Goal: Task Accomplishment & Management: Complete application form

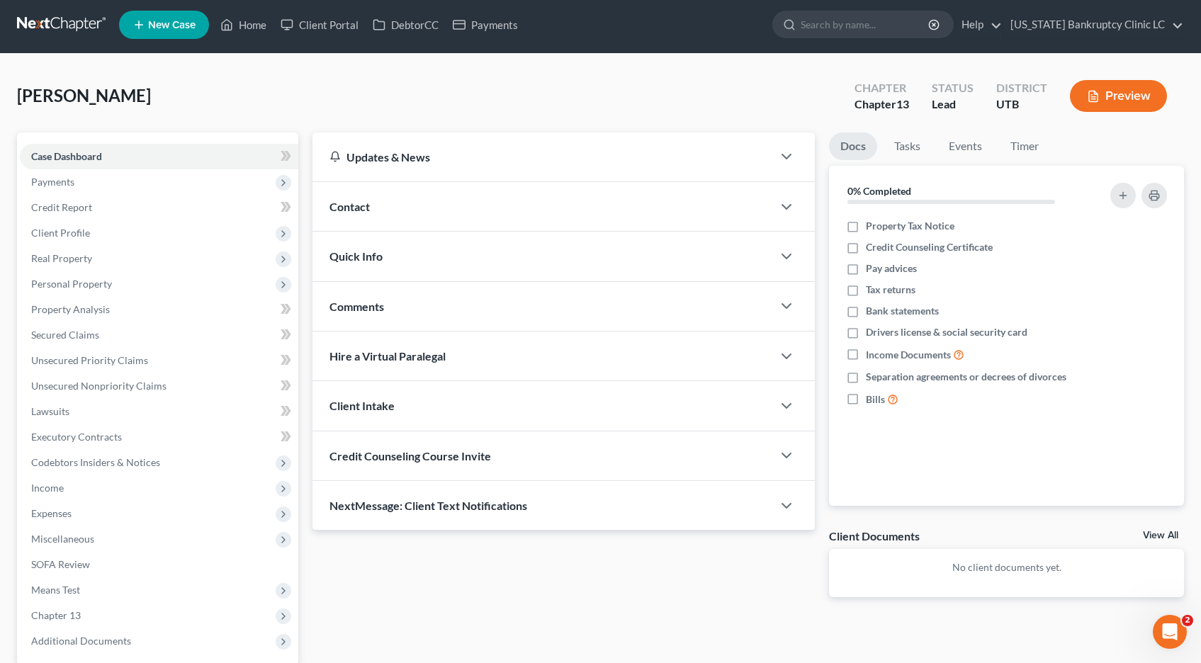
click at [47, 18] on link at bounding box center [62, 25] width 91 height 26
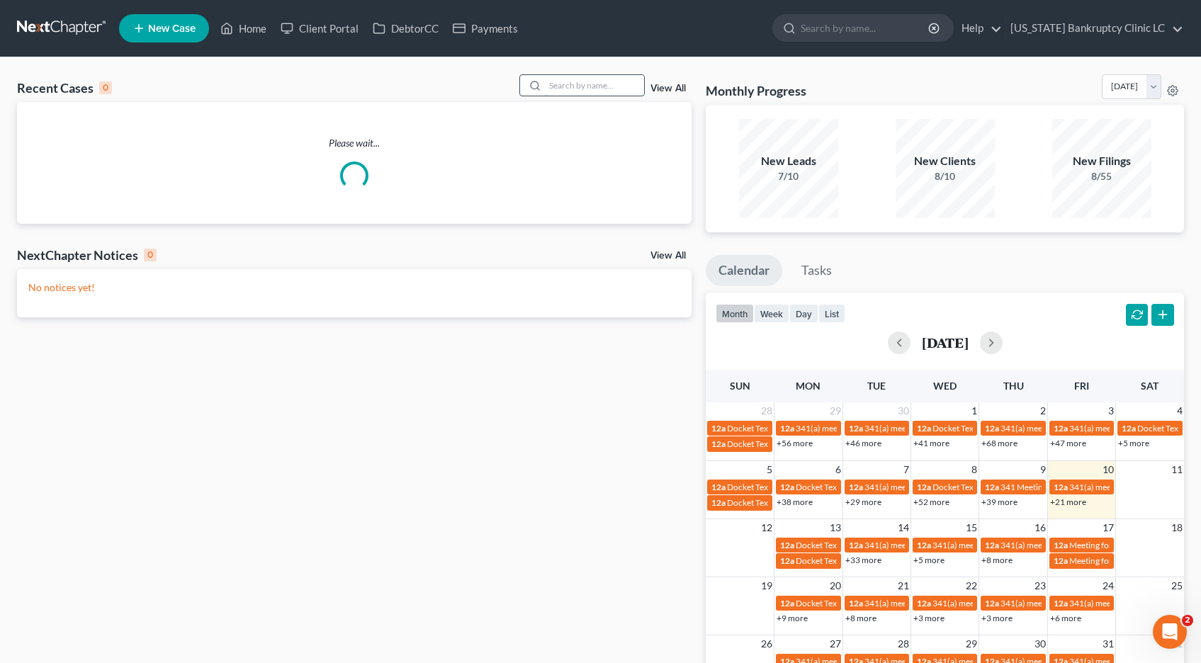
click at [569, 88] on input "search" at bounding box center [594, 85] width 99 height 21
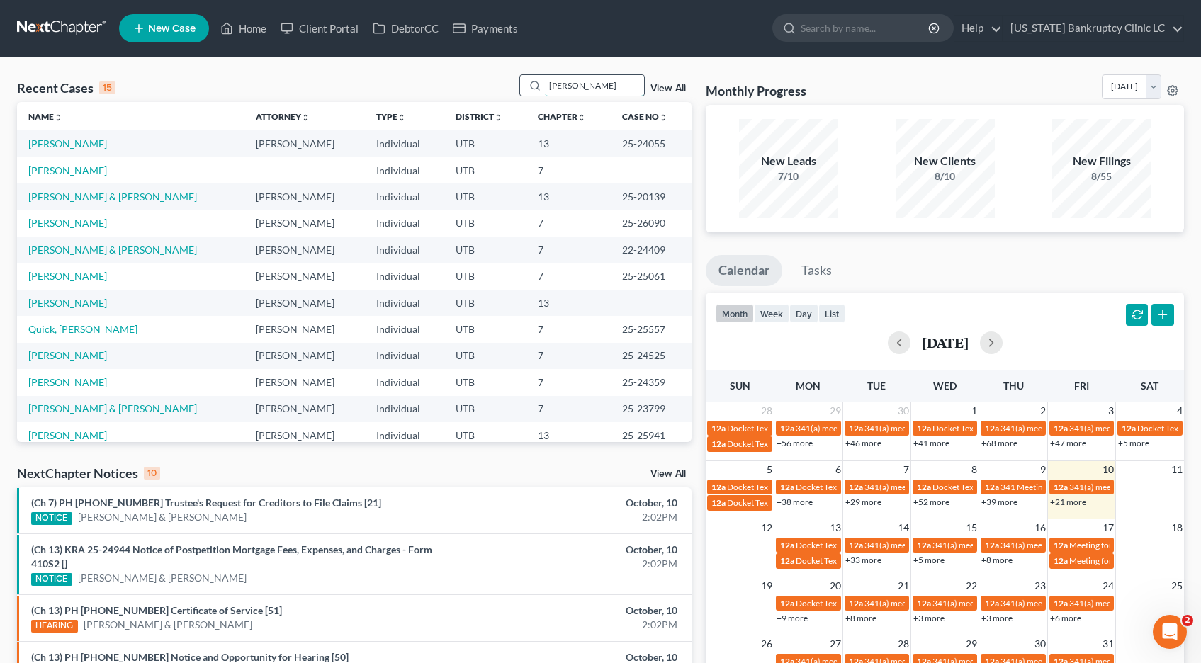
type input "[PERSON_NAME]"
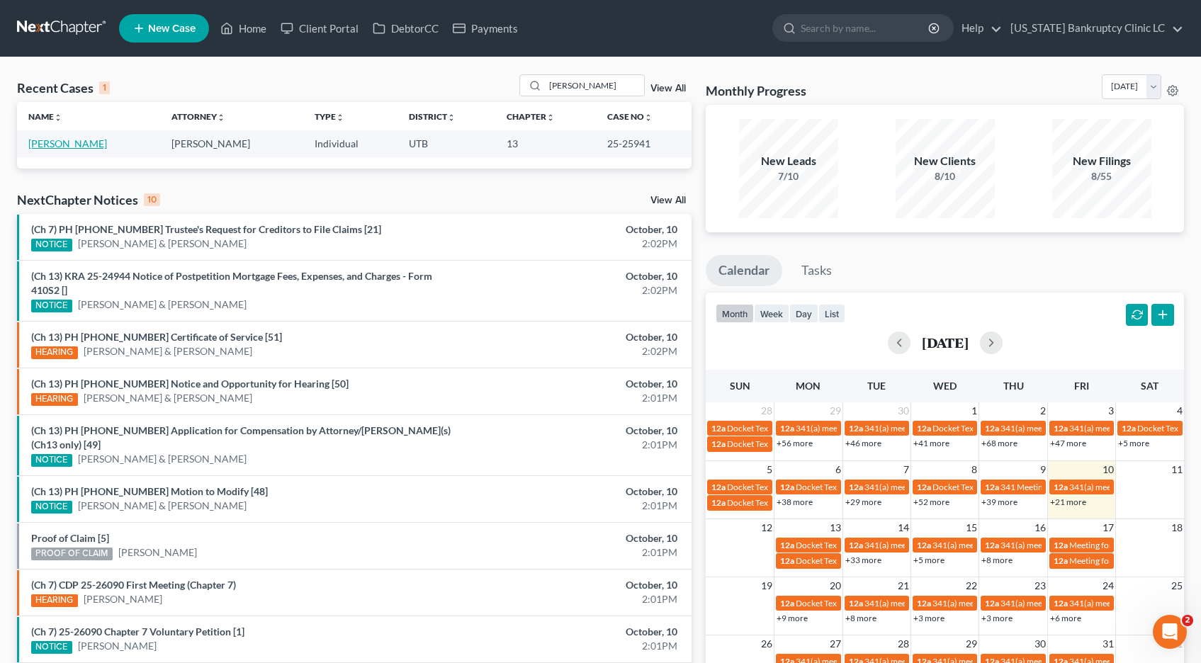
click at [69, 140] on link "[PERSON_NAME]" at bounding box center [67, 144] width 79 height 12
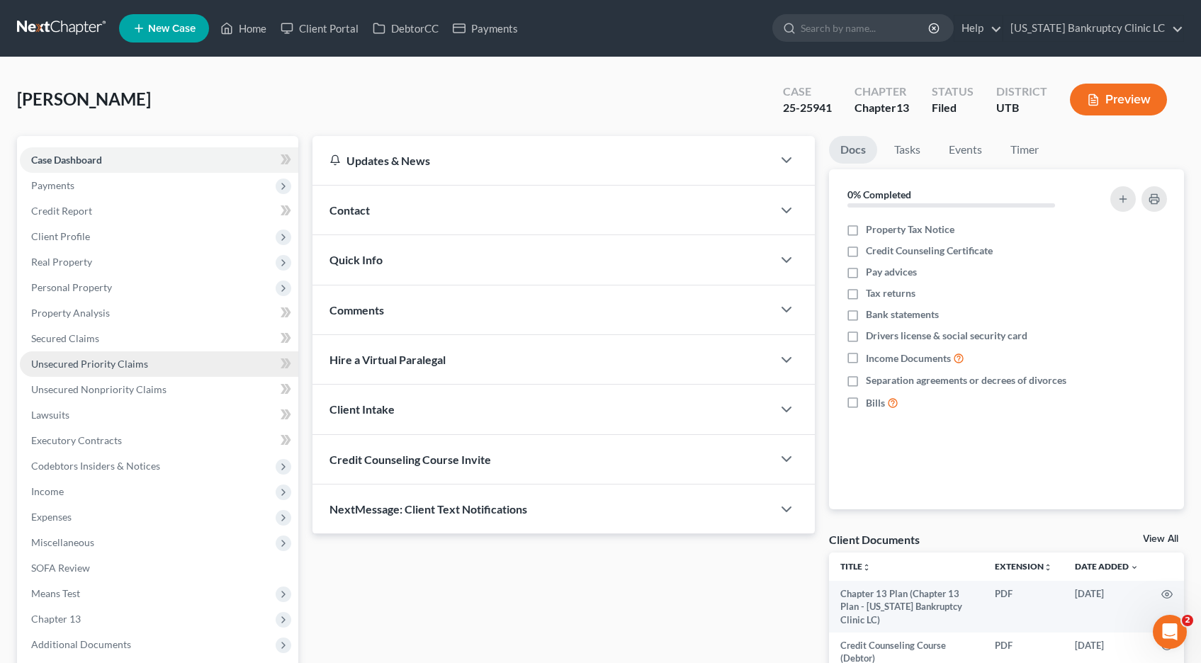
click at [70, 361] on span "Unsecured Priority Claims" at bounding box center [89, 364] width 117 height 12
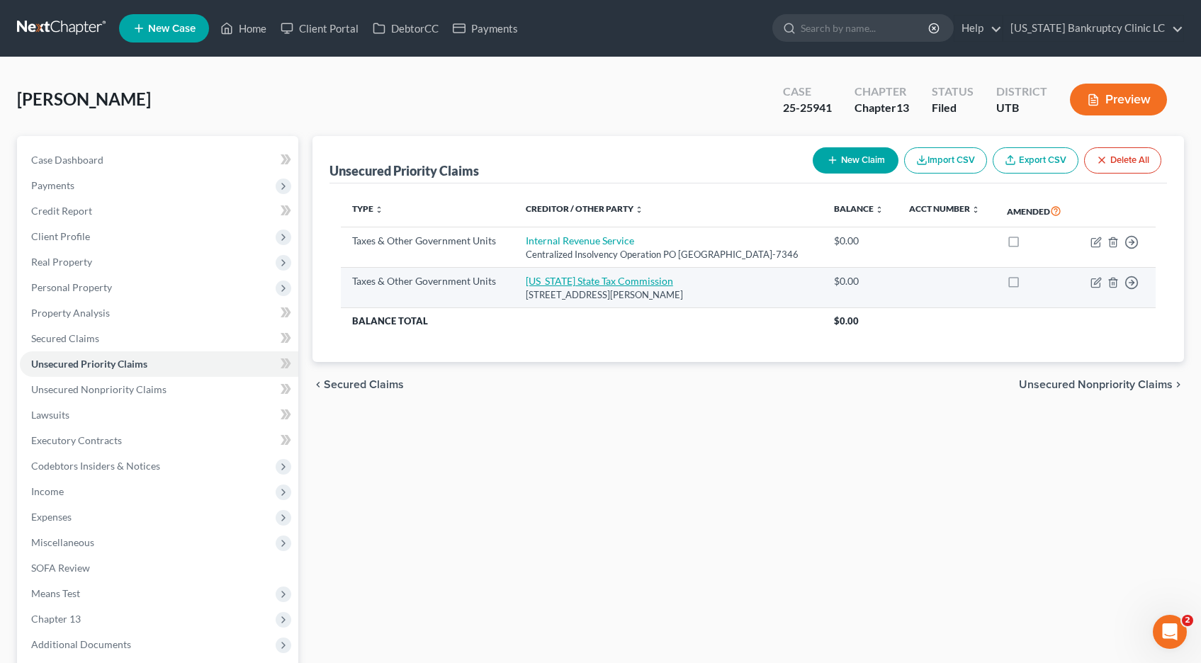
click at [566, 287] on link "[US_STATE] State Tax Commission" at bounding box center [599, 281] width 147 height 12
select select "2"
select select "46"
select select "0"
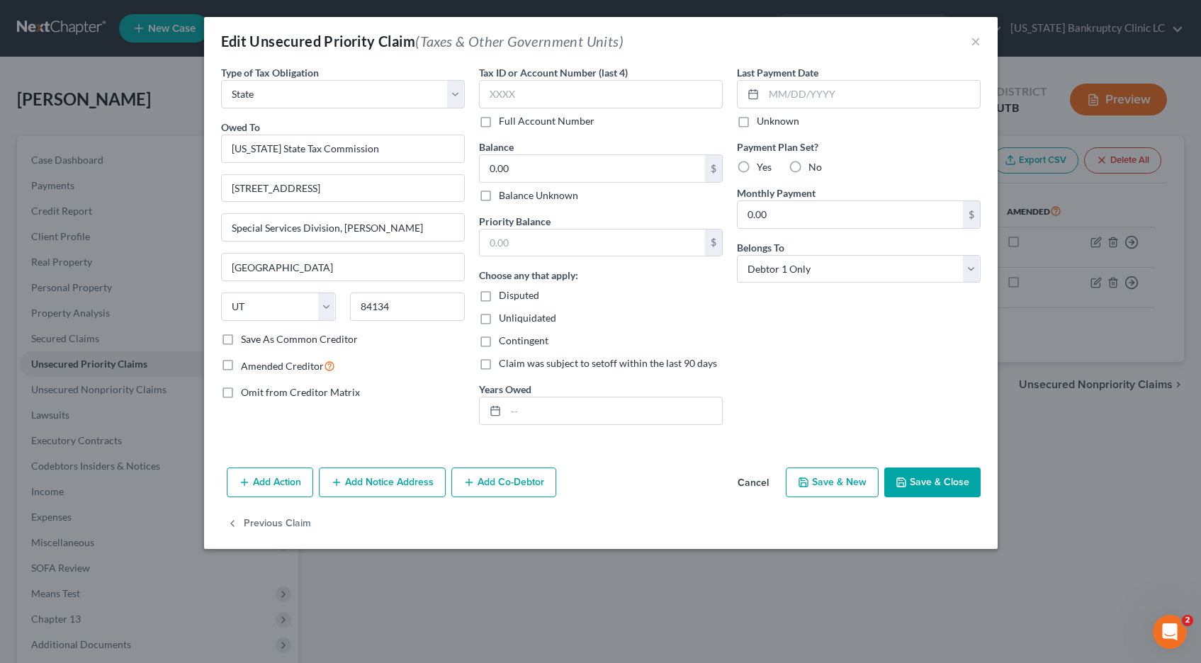
click at [499, 123] on label "Full Account Number" at bounding box center [547, 121] width 96 height 14
click at [505, 123] on input "Full Account Number" at bounding box center [509, 118] width 9 height 9
click at [498, 99] on input "text" at bounding box center [601, 94] width 244 height 28
type input "POC 2"
type input "2,920.77"
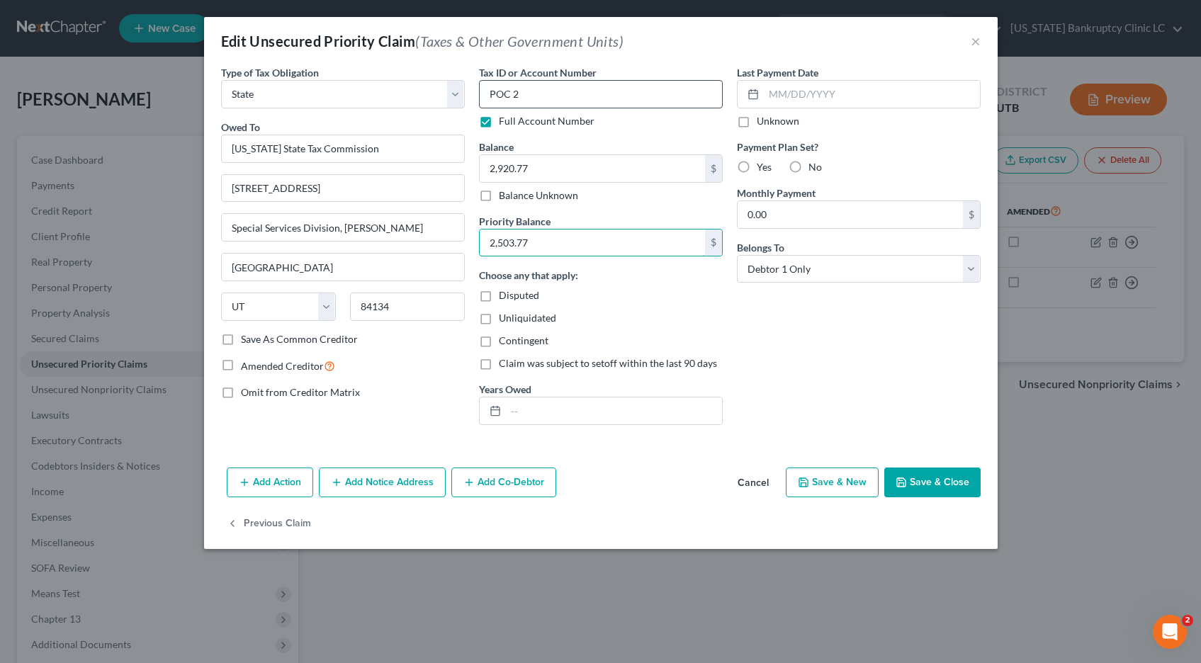
type input "2,503.77"
click at [921, 486] on button "Save & Close" at bounding box center [933, 483] width 96 height 30
